Goal: Transaction & Acquisition: Purchase product/service

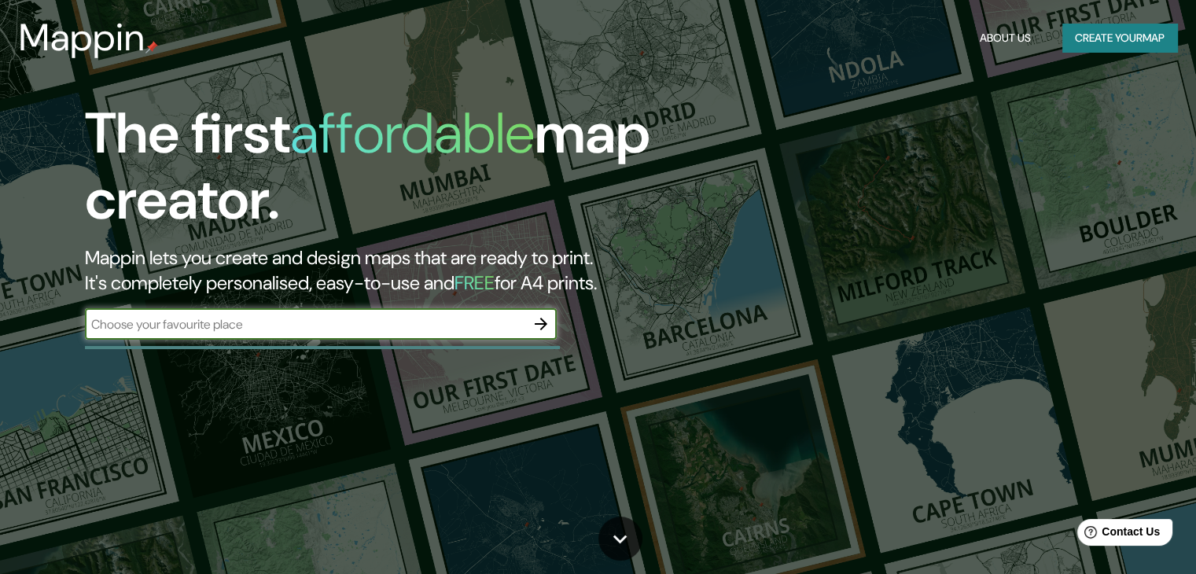
click at [437, 324] on input "text" at bounding box center [305, 324] width 441 height 18
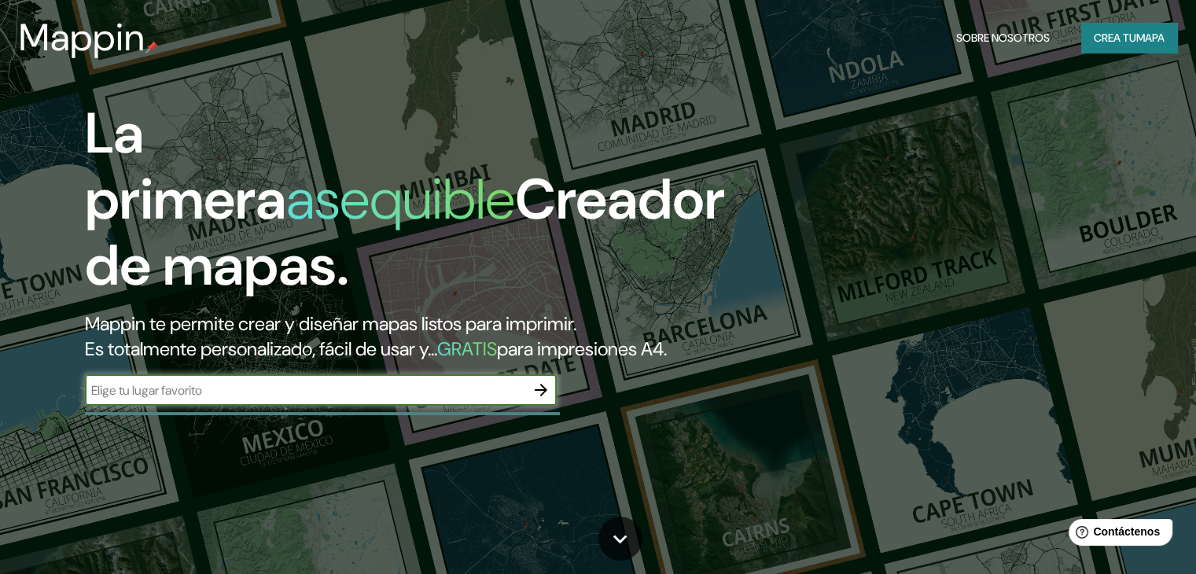
click at [447, 400] on input "text" at bounding box center [305, 391] width 441 height 18
click at [364, 400] on input "text" at bounding box center [305, 391] width 441 height 18
type input "San Mateo 30, 50220 San Mateo Otzacatipan, Méx."
click at [543, 400] on icon "button" at bounding box center [541, 390] width 19 height 19
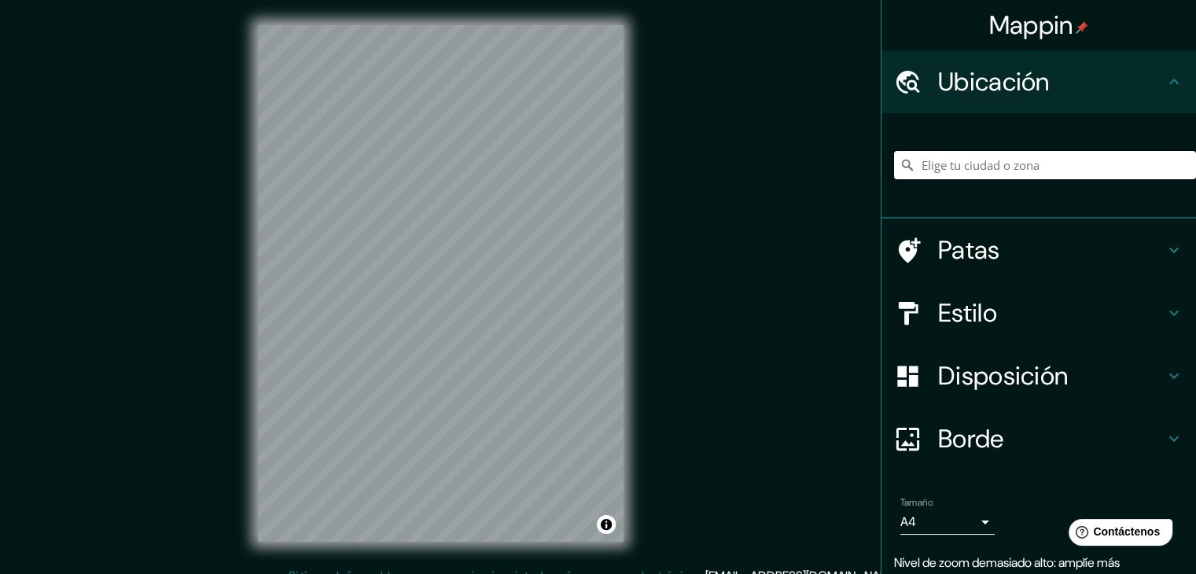
click at [968, 157] on input "Elige tu ciudad o zona" at bounding box center [1045, 165] width 302 height 28
paste input "San Mateo 30, 50220 San Mateo Otzacatipan, Méx."
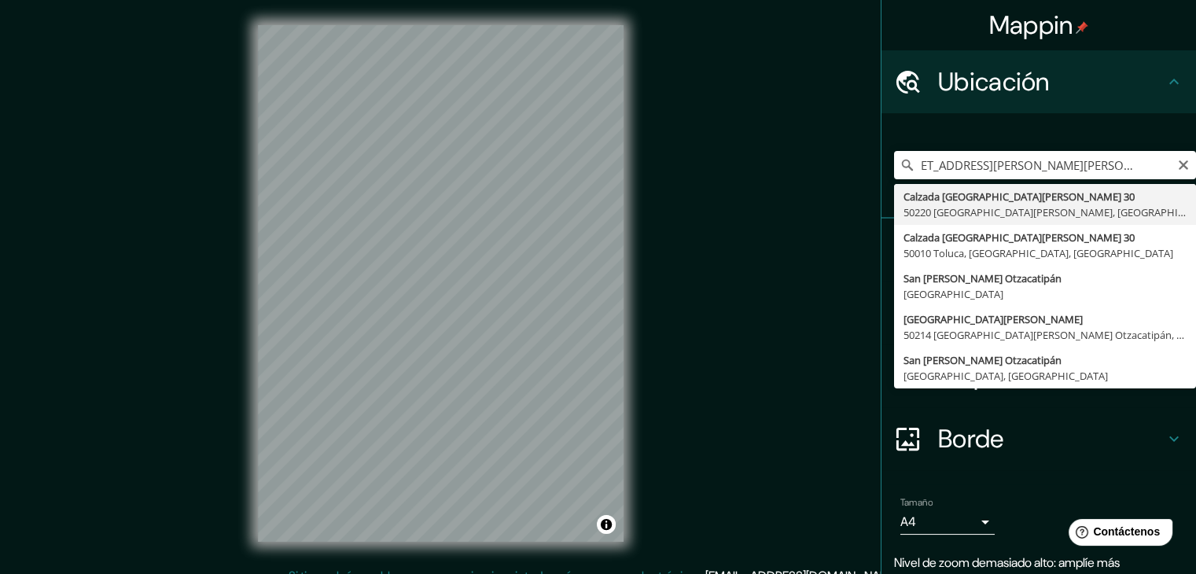
type input "Calzada San Mateo 30, 50220 San Mateo Otzacatipan, Estado de México, México"
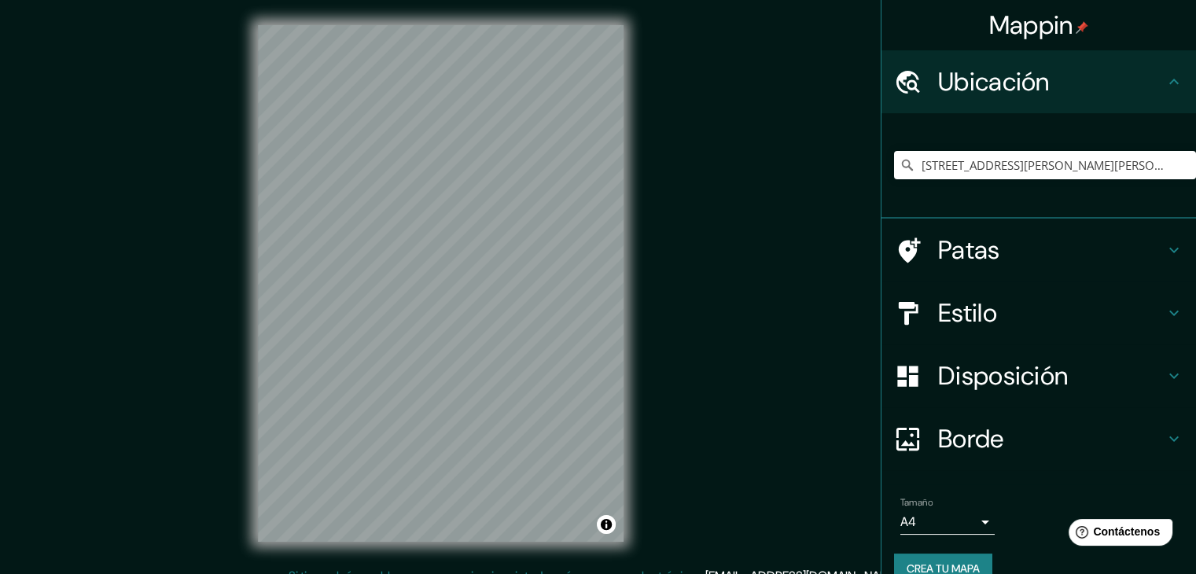
click at [946, 312] on font "Estilo" at bounding box center [967, 313] width 59 height 33
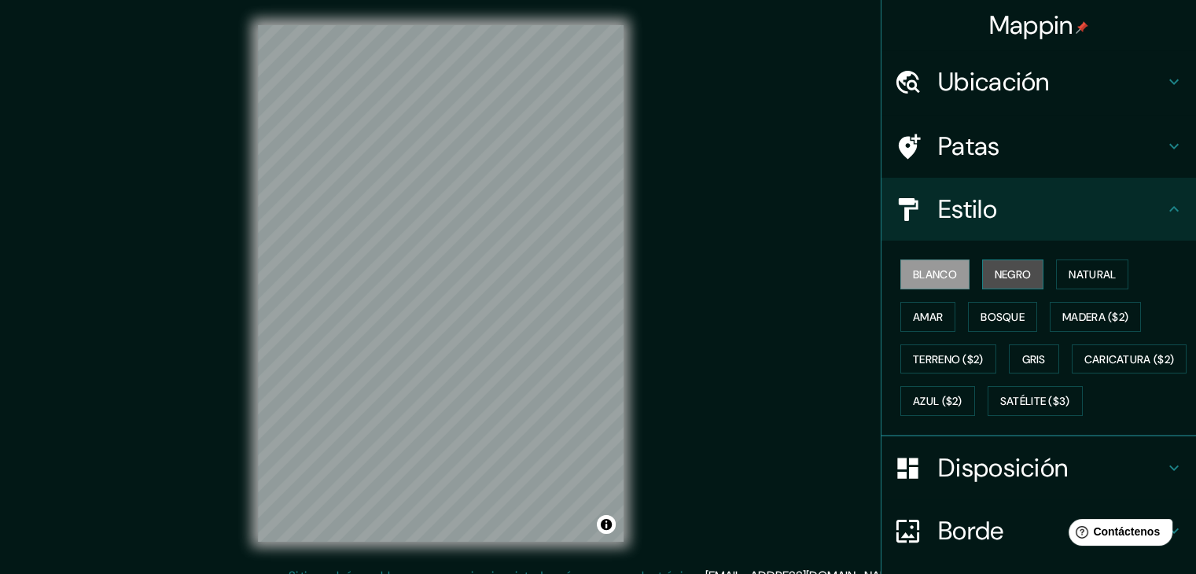
click at [1006, 281] on font "Negro" at bounding box center [1013, 274] width 37 height 20
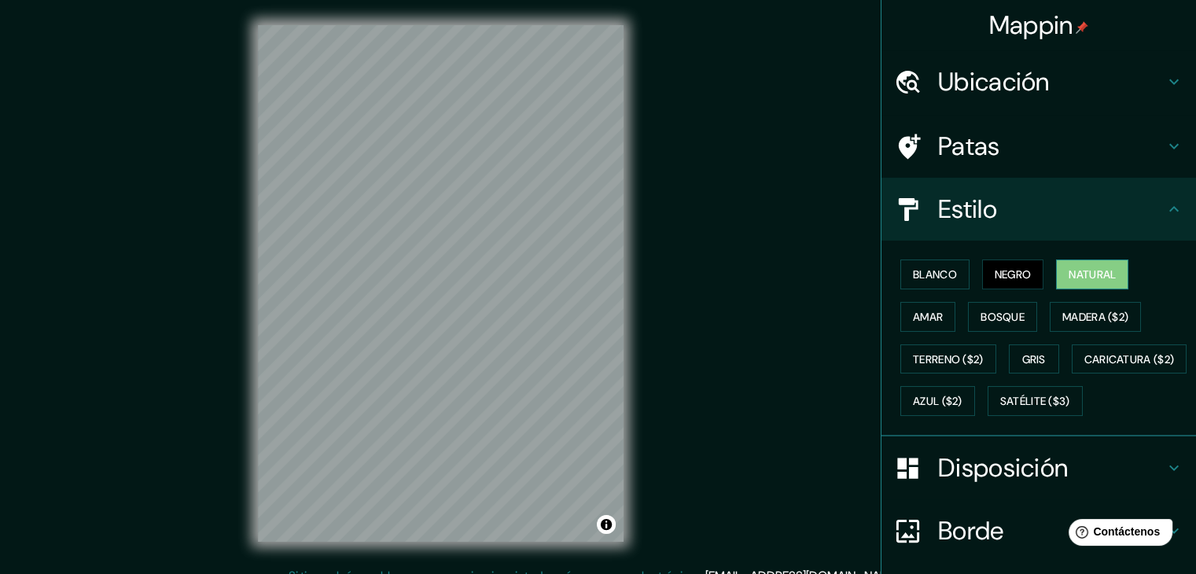
click at [1088, 278] on font "Natural" at bounding box center [1092, 274] width 47 height 14
click at [1099, 307] on font "Madera ($2)" at bounding box center [1096, 317] width 66 height 20
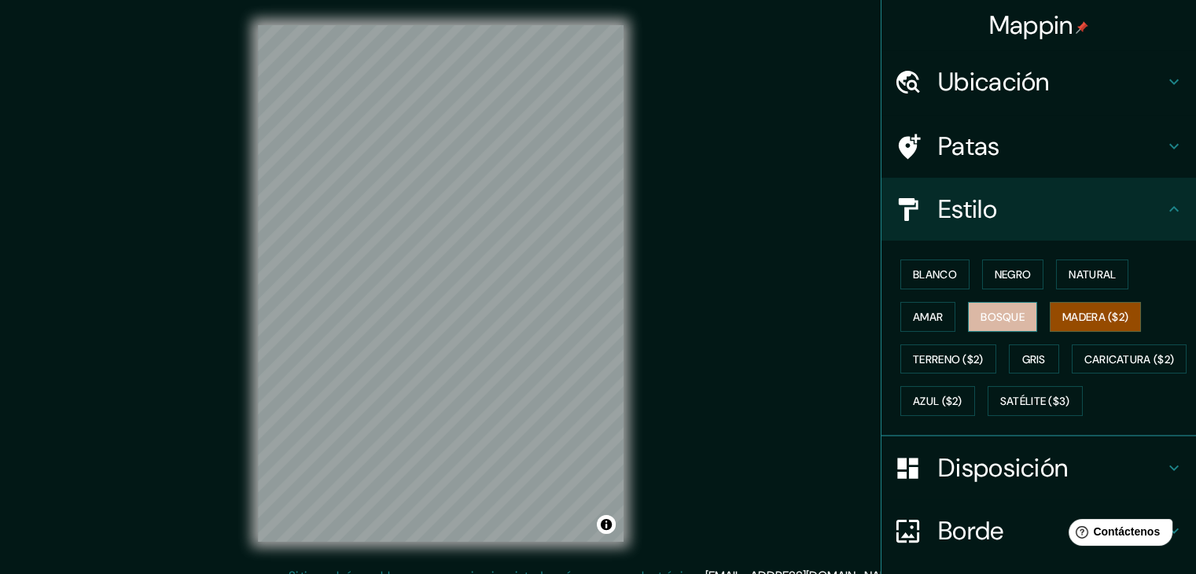
click at [998, 312] on font "Bosque" at bounding box center [1003, 317] width 44 height 14
click at [927, 320] on font "Amar" at bounding box center [928, 317] width 30 height 14
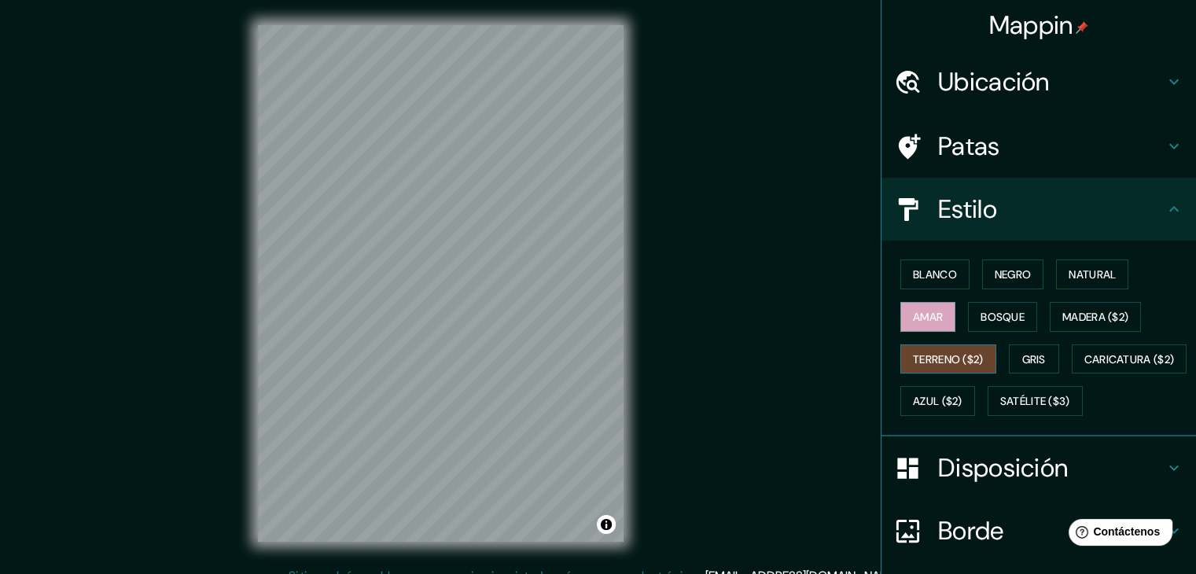
click at [929, 356] on font "Terreno ($2)" at bounding box center [948, 359] width 71 height 14
click at [1035, 366] on font "Gris" at bounding box center [1035, 359] width 24 height 20
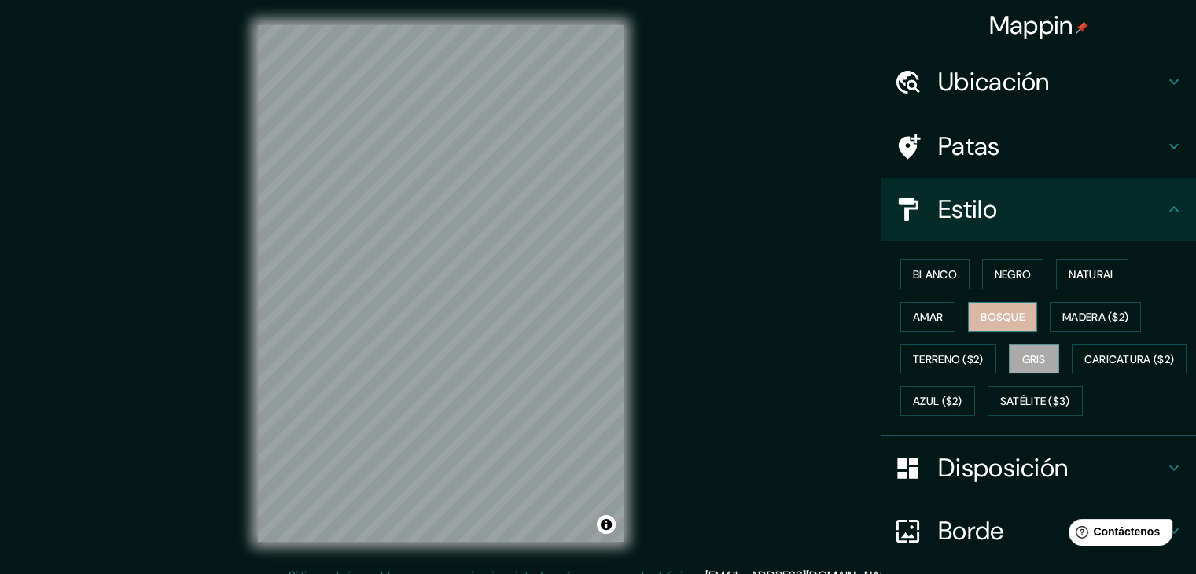
click at [986, 319] on font "Bosque" at bounding box center [1003, 317] width 44 height 14
click at [927, 315] on font "Amar" at bounding box center [928, 317] width 30 height 14
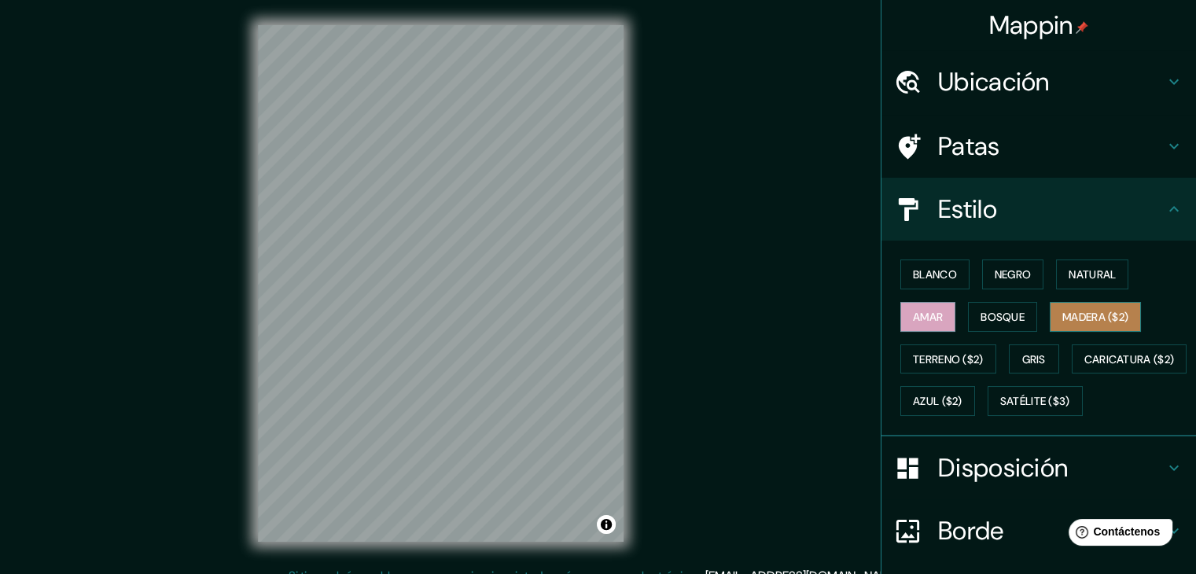
click at [1074, 314] on font "Madera ($2)" at bounding box center [1096, 317] width 66 height 14
click at [995, 304] on button "Bosque" at bounding box center [1002, 317] width 69 height 30
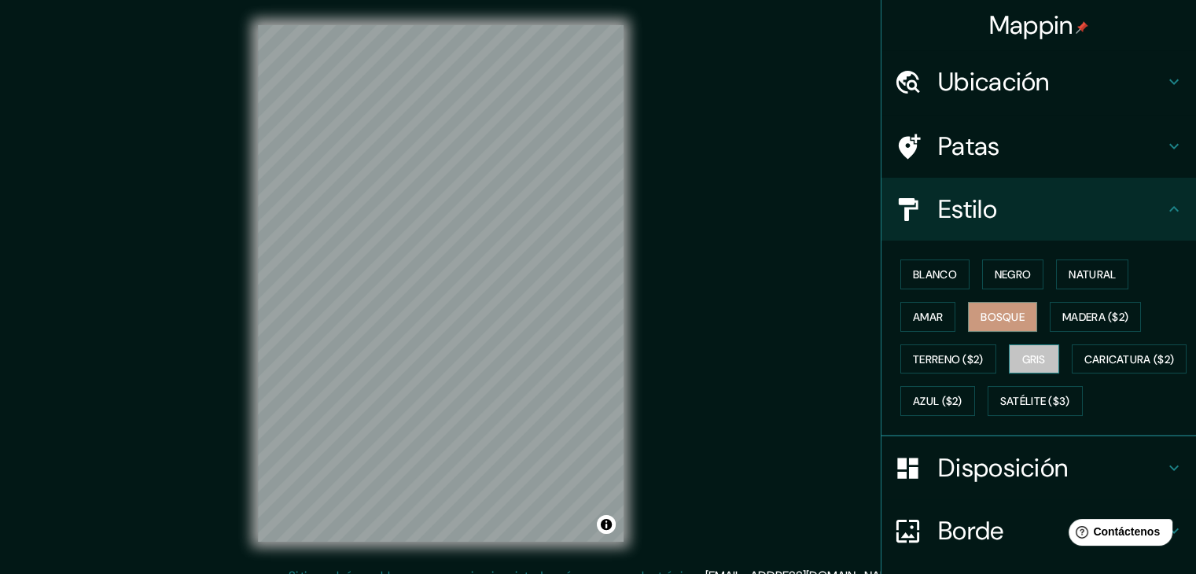
click at [1032, 352] on font "Gris" at bounding box center [1035, 359] width 24 height 14
click at [941, 349] on font "Terreno ($2)" at bounding box center [948, 359] width 71 height 20
click at [1031, 358] on font "Gris" at bounding box center [1035, 359] width 24 height 14
click at [1088, 268] on font "Natural" at bounding box center [1092, 274] width 47 height 14
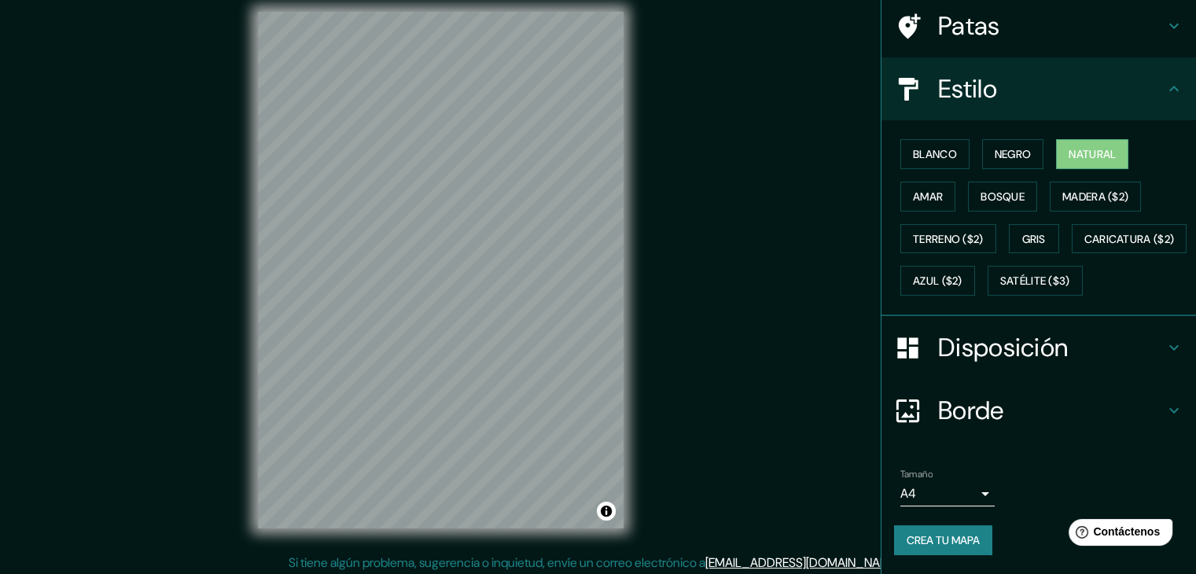
scroll to position [18, 0]
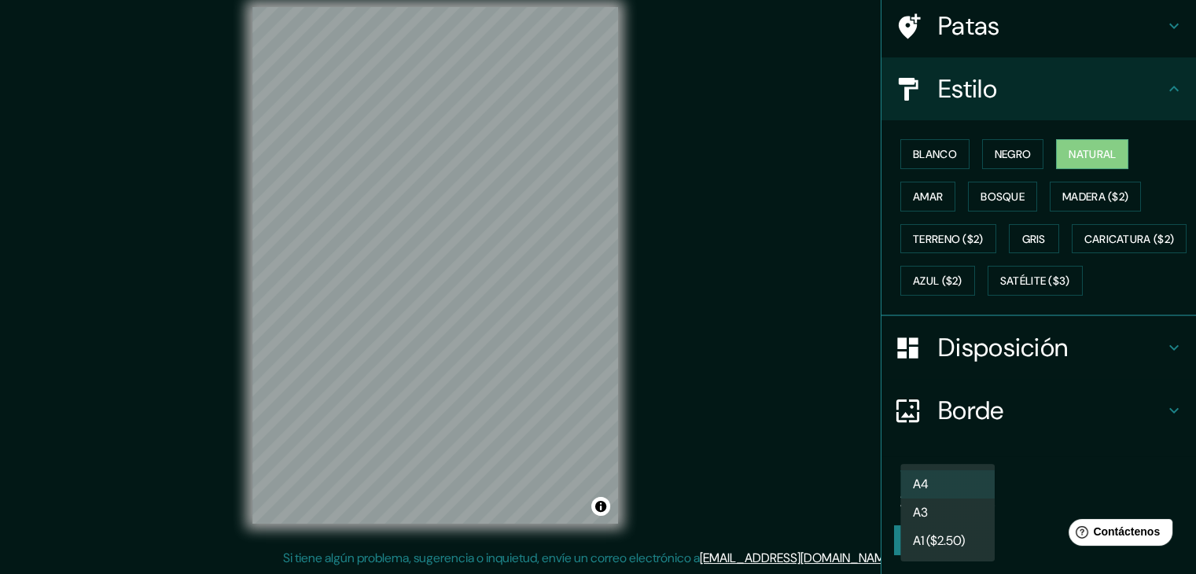
click at [969, 487] on body "Mappin Ubicación Calzada San Mateo 30, 50220 San Mateo Otzacatipan, Estado de M…" at bounding box center [598, 269] width 1196 height 574
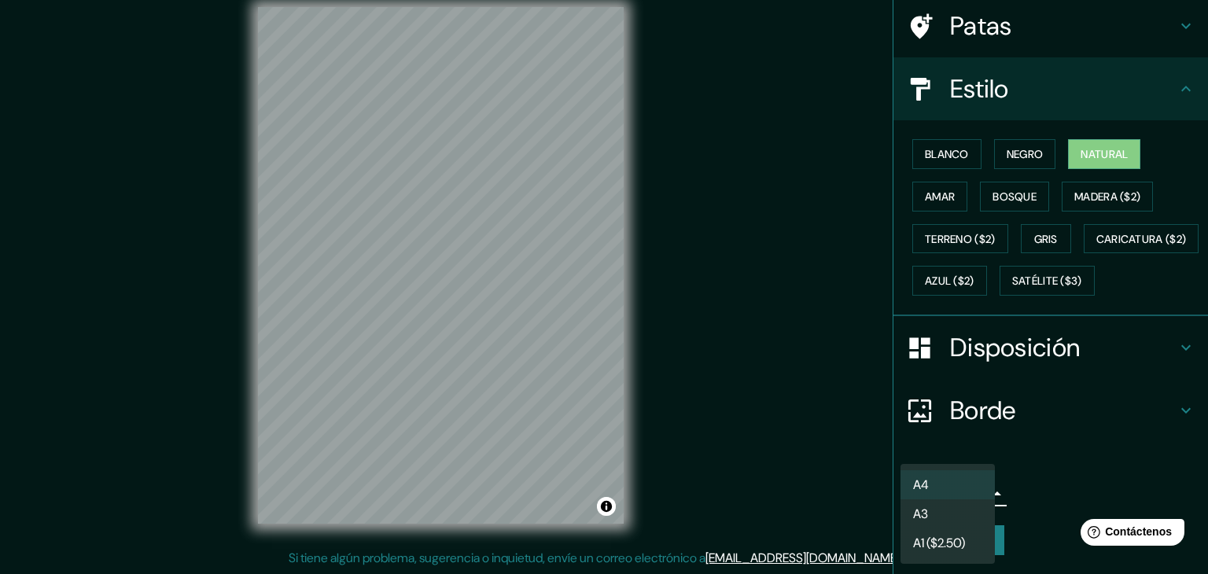
click at [967, 490] on li "A4" at bounding box center [948, 484] width 94 height 29
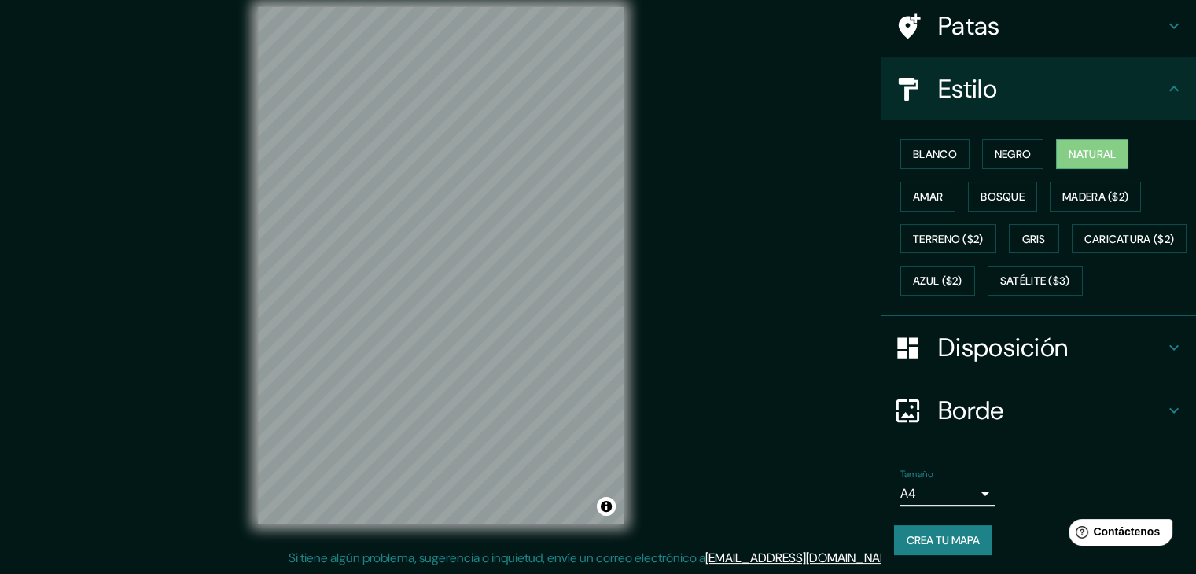
click at [952, 529] on button "Crea tu mapa" at bounding box center [943, 540] width 98 height 30
